Goal: Task Accomplishment & Management: Use online tool/utility

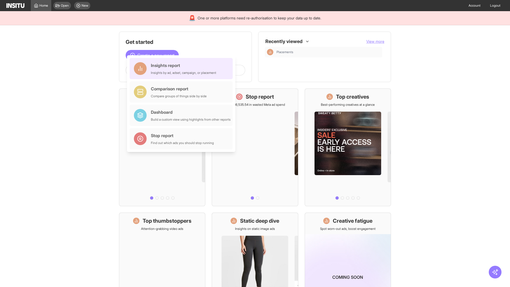
click at [182, 69] on div "Insights report Insights by ad, adset, campaign, or placement" at bounding box center [183, 68] width 65 height 13
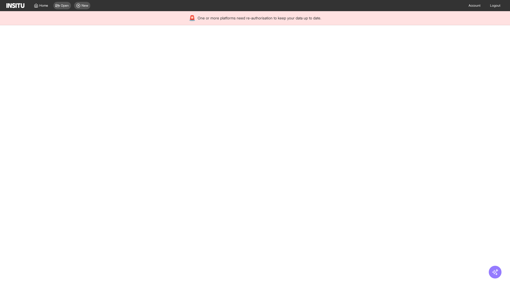
select select "**"
